Goal: Find specific page/section: Find specific page/section

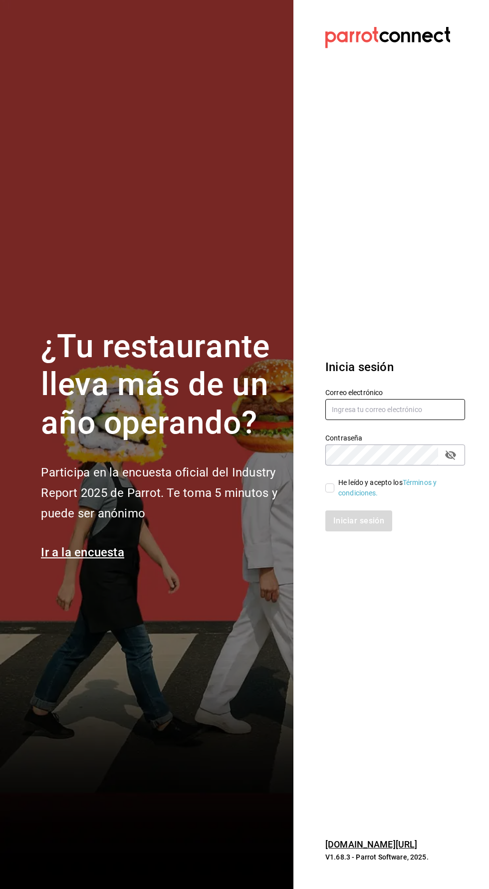
click at [425, 420] on input "text" at bounding box center [395, 409] width 140 height 21
type input "betsiecastaneda@gmail.com"
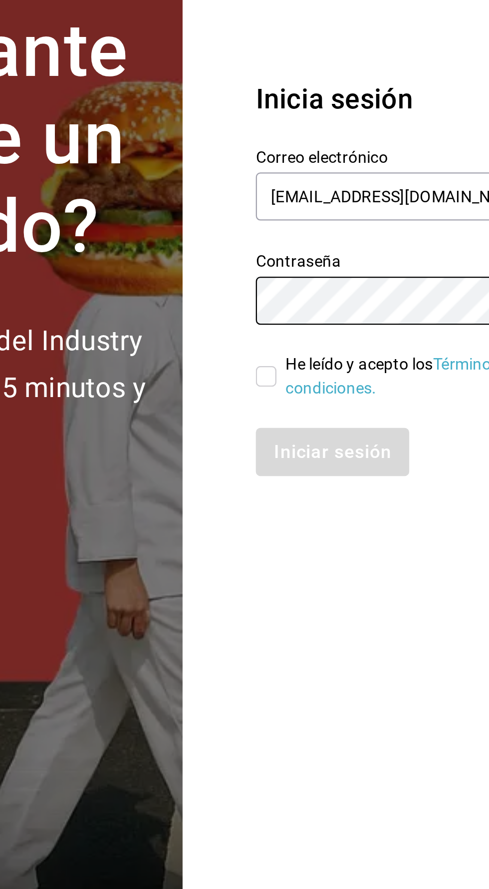
click at [325, 492] on input "He leído y acepto los Términos y condiciones." at bounding box center [329, 487] width 9 height 9
checkbox input "true"
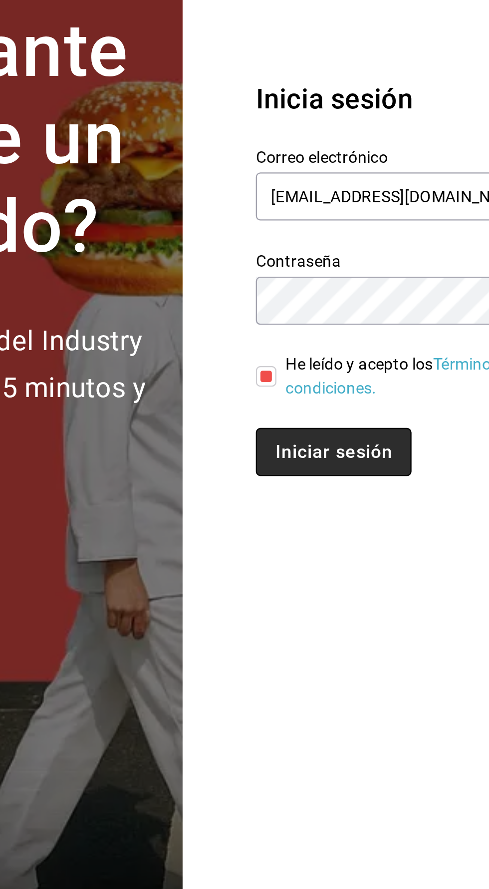
click at [352, 531] on button "Iniciar sesión" at bounding box center [359, 520] width 68 height 21
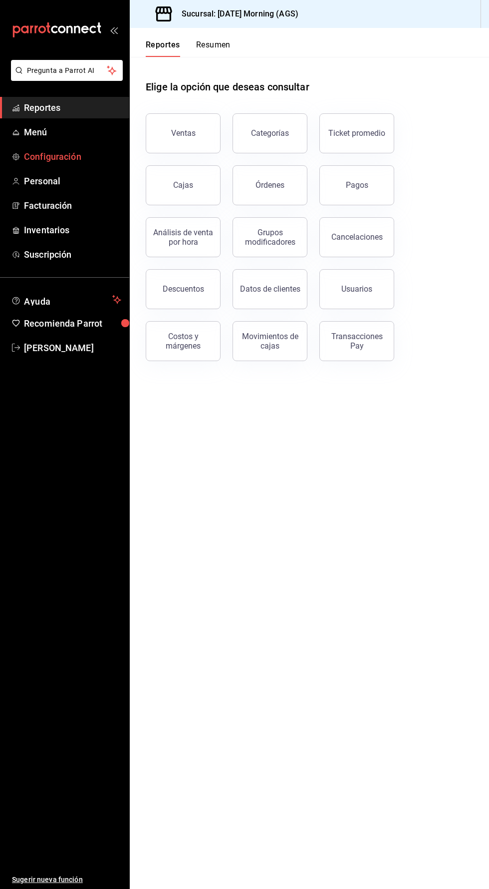
click at [28, 152] on span "Configuración" at bounding box center [72, 156] width 97 height 13
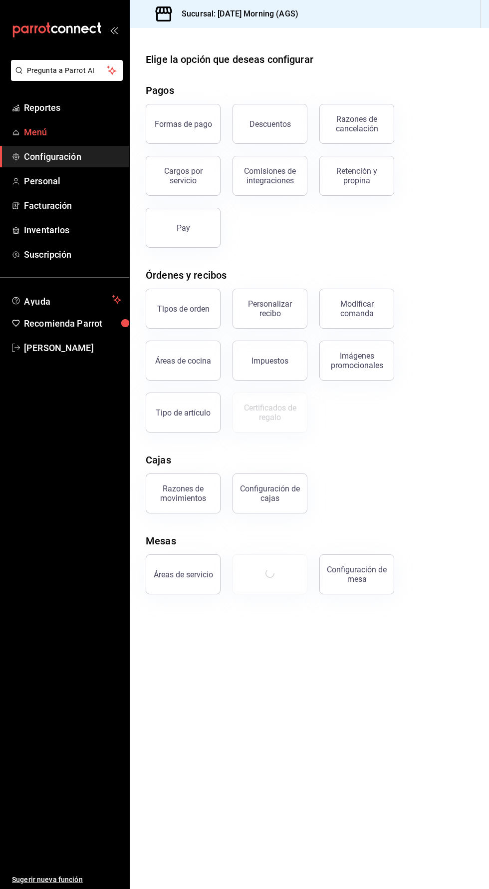
click at [30, 122] on link "Menú" at bounding box center [64, 131] width 129 height 21
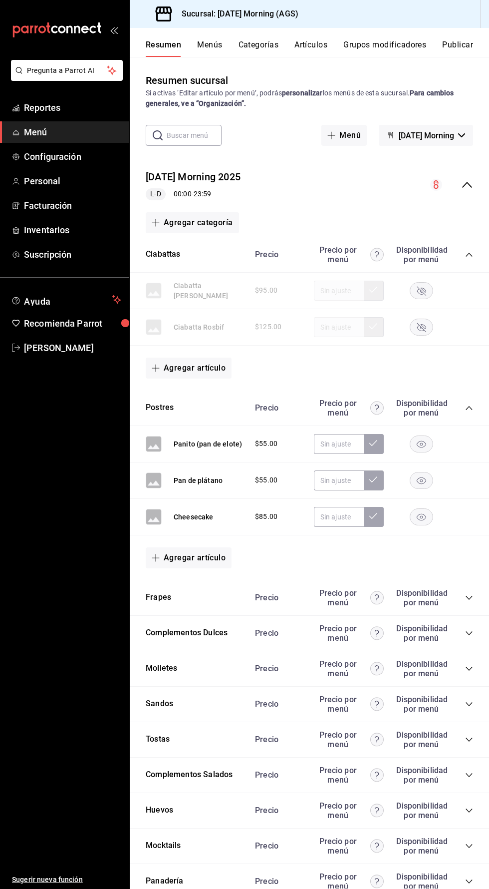
click at [200, 135] on input "text" at bounding box center [194, 135] width 55 height 20
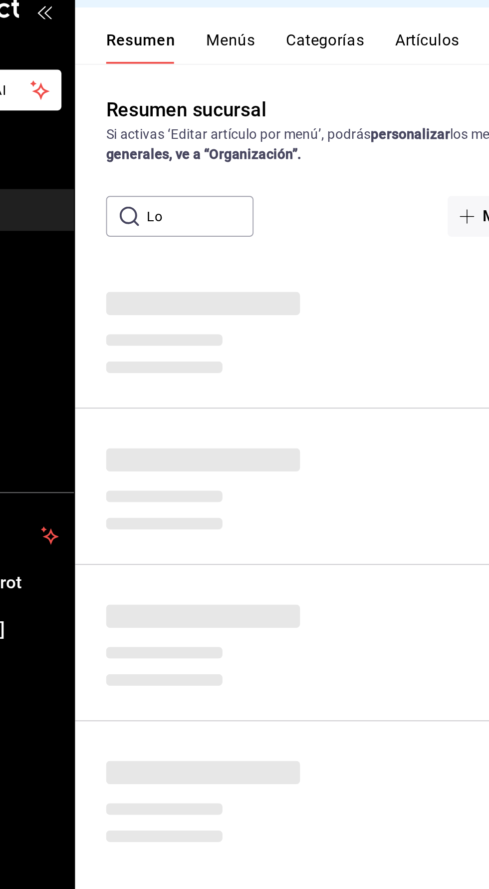
type input "L"
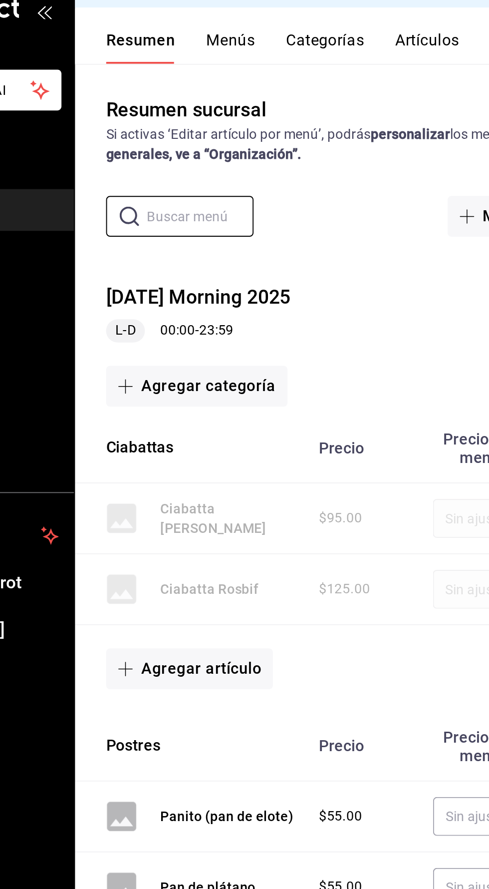
click at [301, 56] on button "Artículos" at bounding box center [311, 48] width 33 height 17
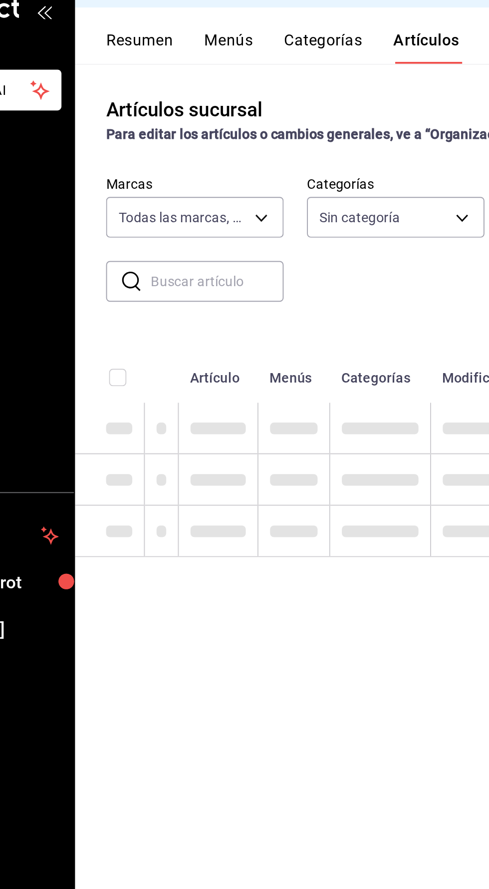
type input "46e7e048-dd01-496a-8bdd-34efddf40249"
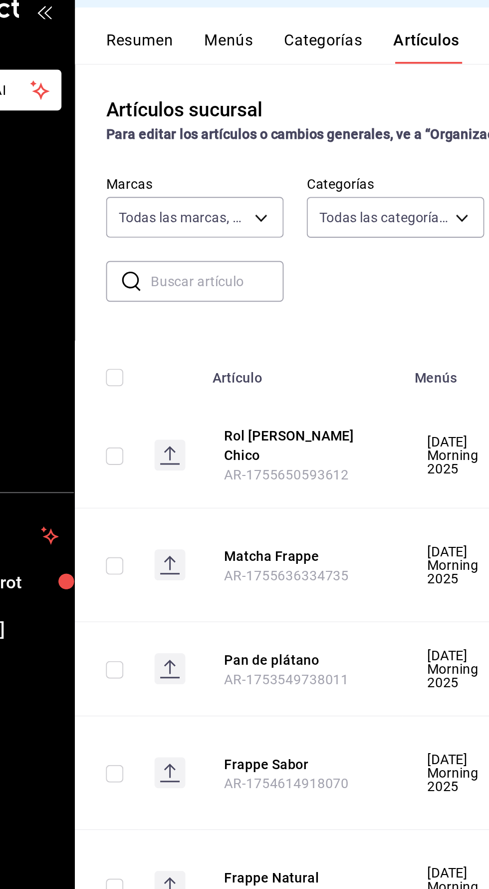
type input "9b805ce4-56e6-42e6-9896-7740dcee1c69,f94c979a-9160-4e63-95b5-e66873f5f0ad,3a4fc…"
click at [200, 167] on input "text" at bounding box center [203, 169] width 68 height 20
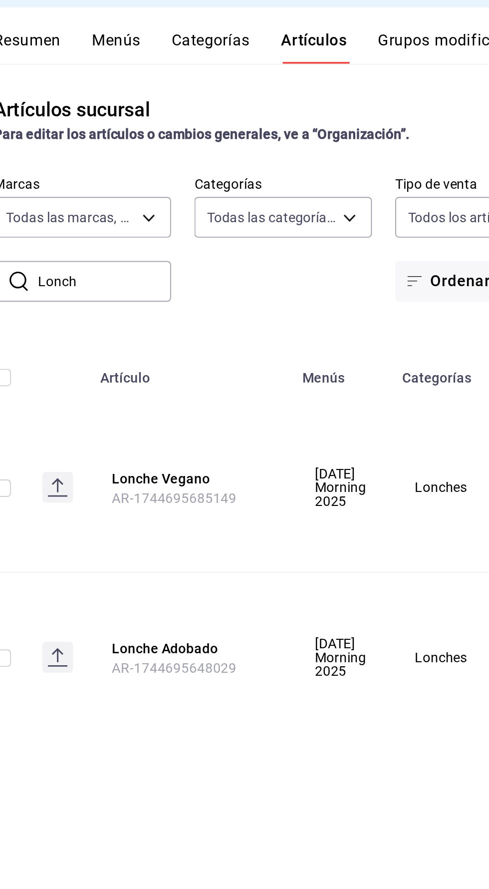
click at [218, 171] on input "Lonch" at bounding box center [203, 169] width 68 height 20
type input "L"
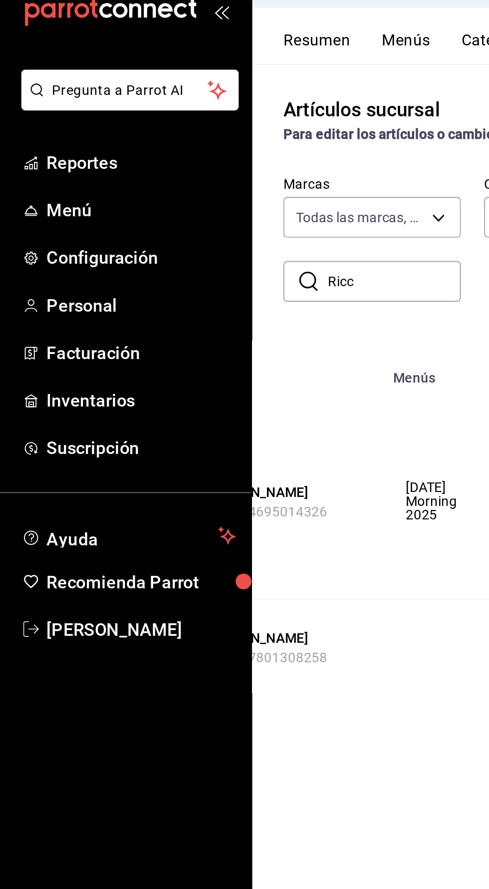
type input "Ricc"
